Goal: Information Seeking & Learning: Learn about a topic

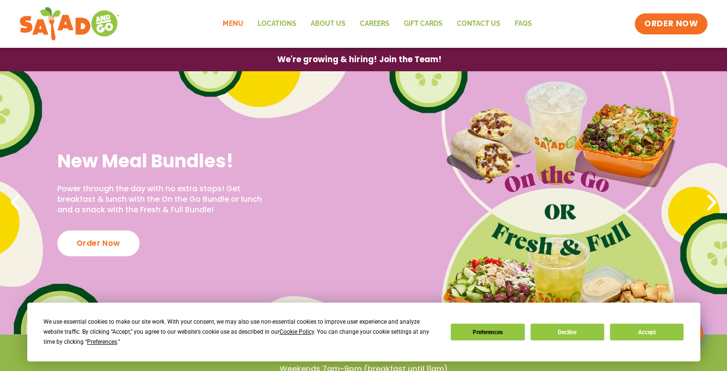
click at [237, 24] on link "Menu" at bounding box center [233, 24] width 34 height 22
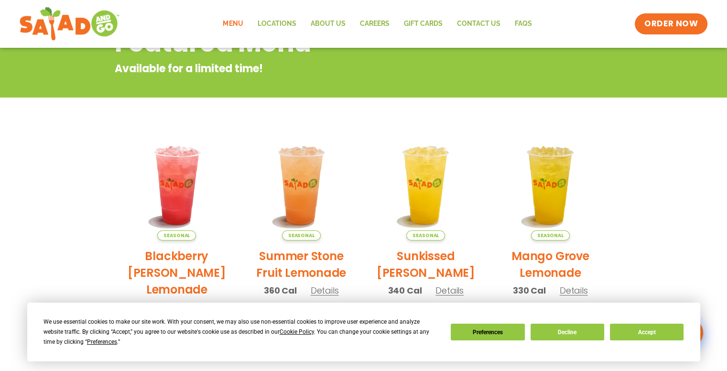
scroll to position [191, 0]
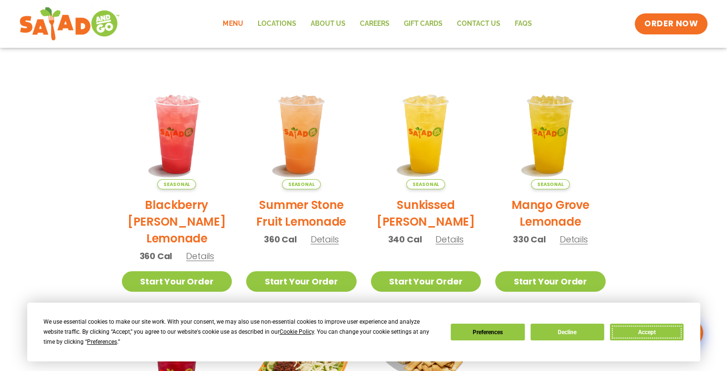
click at [651, 336] on button "Accept" at bounding box center [647, 332] width 74 height 17
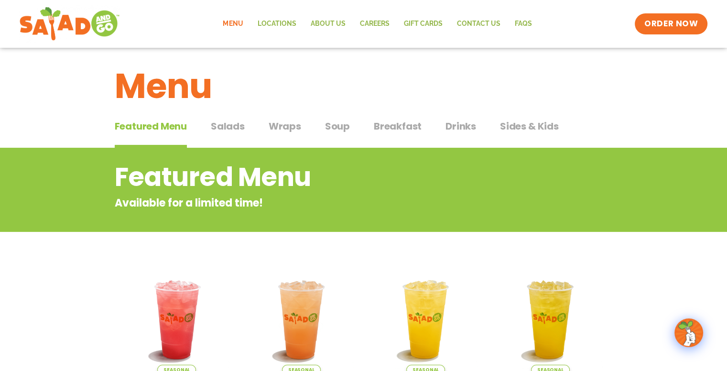
scroll to position [0, 0]
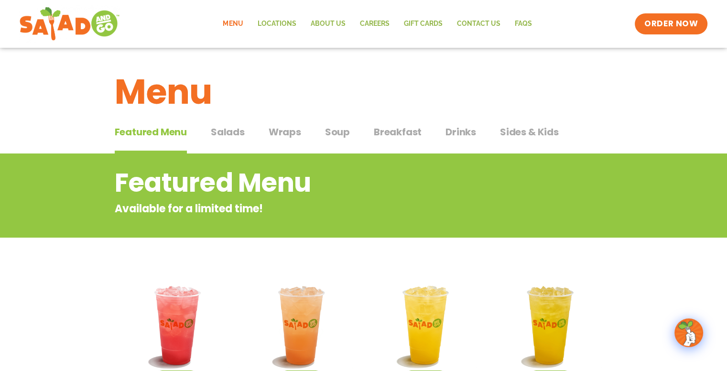
click at [234, 132] on span "Salads" at bounding box center [228, 132] width 34 height 14
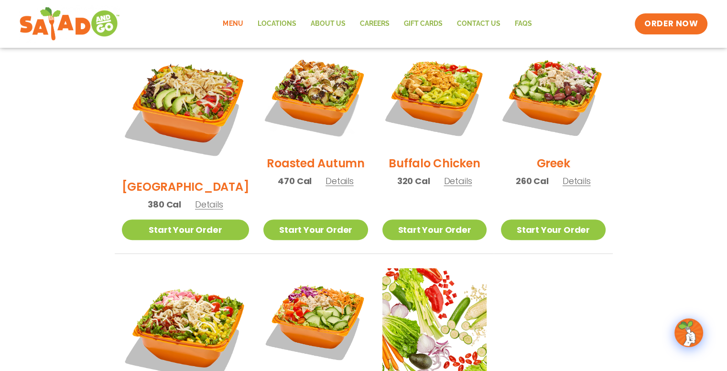
scroll to position [478, 0]
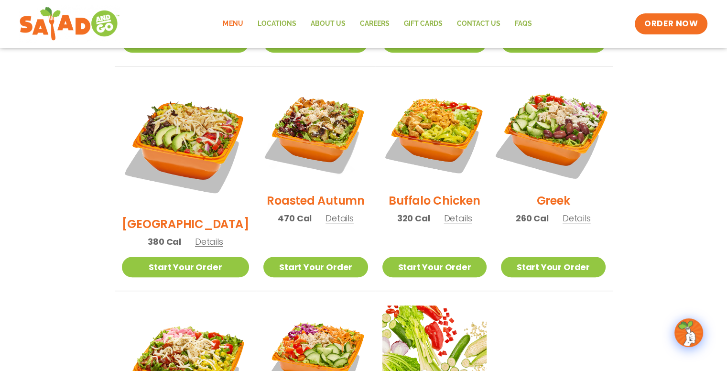
click at [562, 117] on img at bounding box center [553, 133] width 122 height 122
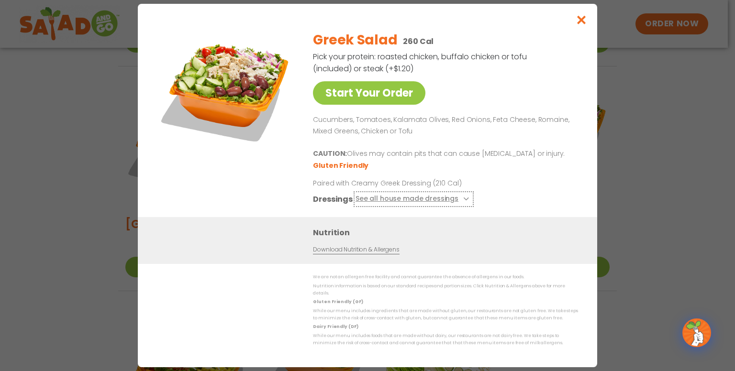
click at [463, 201] on icon at bounding box center [465, 199] width 4 height 4
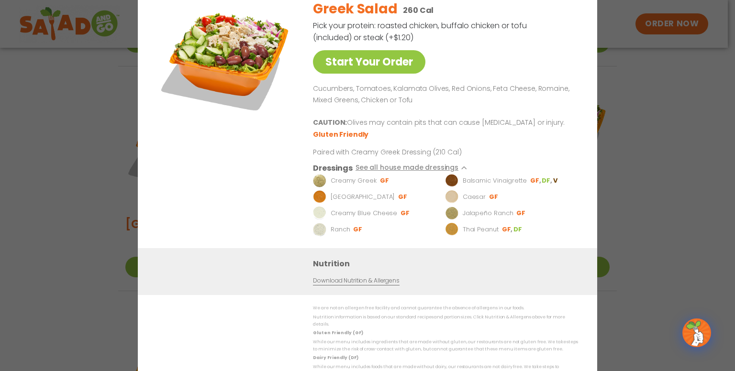
click at [354, 286] on link "Download Nutrition & Allergens" at bounding box center [356, 280] width 86 height 9
click at [656, 111] on div "Start Your Order Greek Salad 260 Cal Pick your protein: roasted chicken, buffal…" at bounding box center [367, 185] width 735 height 371
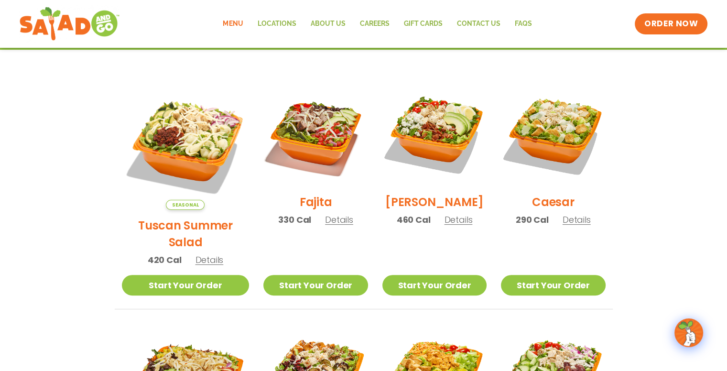
scroll to position [0, 0]
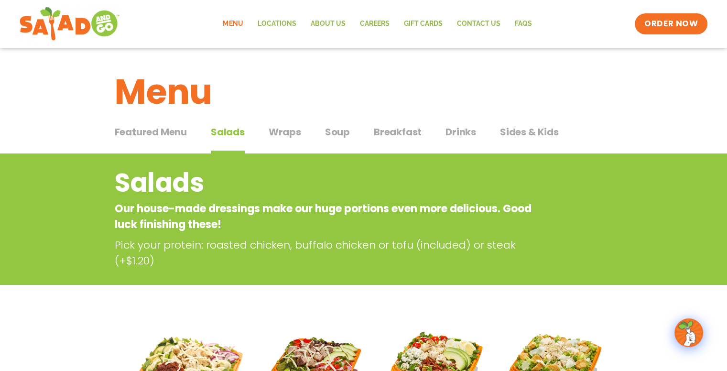
click at [285, 132] on span "Wraps" at bounding box center [285, 132] width 33 height 14
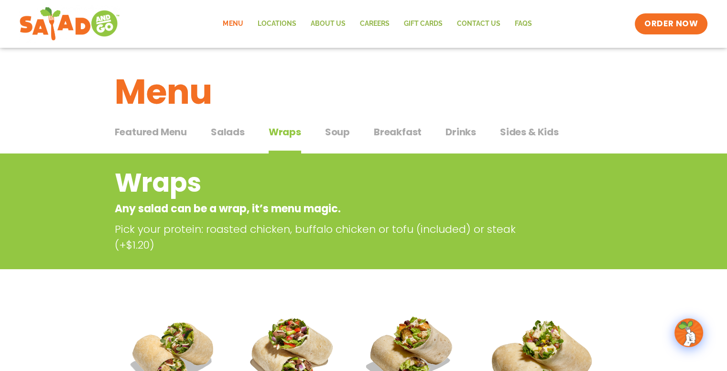
click at [341, 131] on span "Soup" at bounding box center [337, 132] width 25 height 14
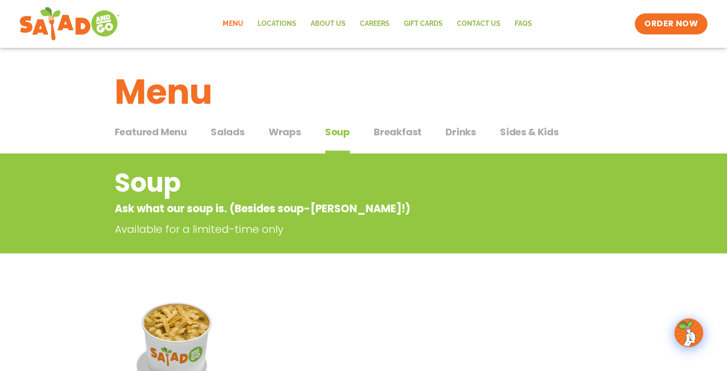
click at [400, 128] on span "Breakfast" at bounding box center [398, 132] width 48 height 14
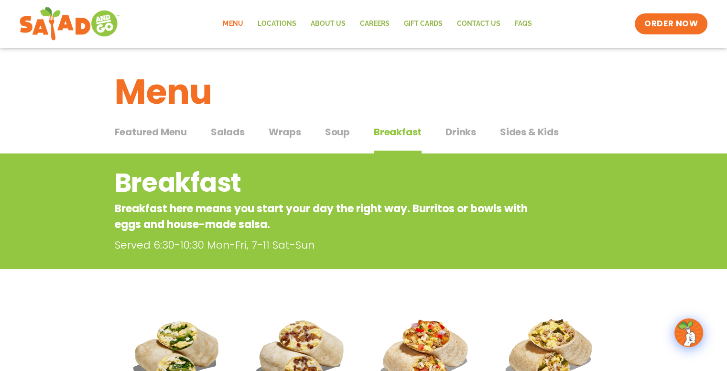
click at [544, 127] on span "Sides & Kids" at bounding box center [529, 132] width 59 height 14
